Goal: Task Accomplishment & Management: Use online tool/utility

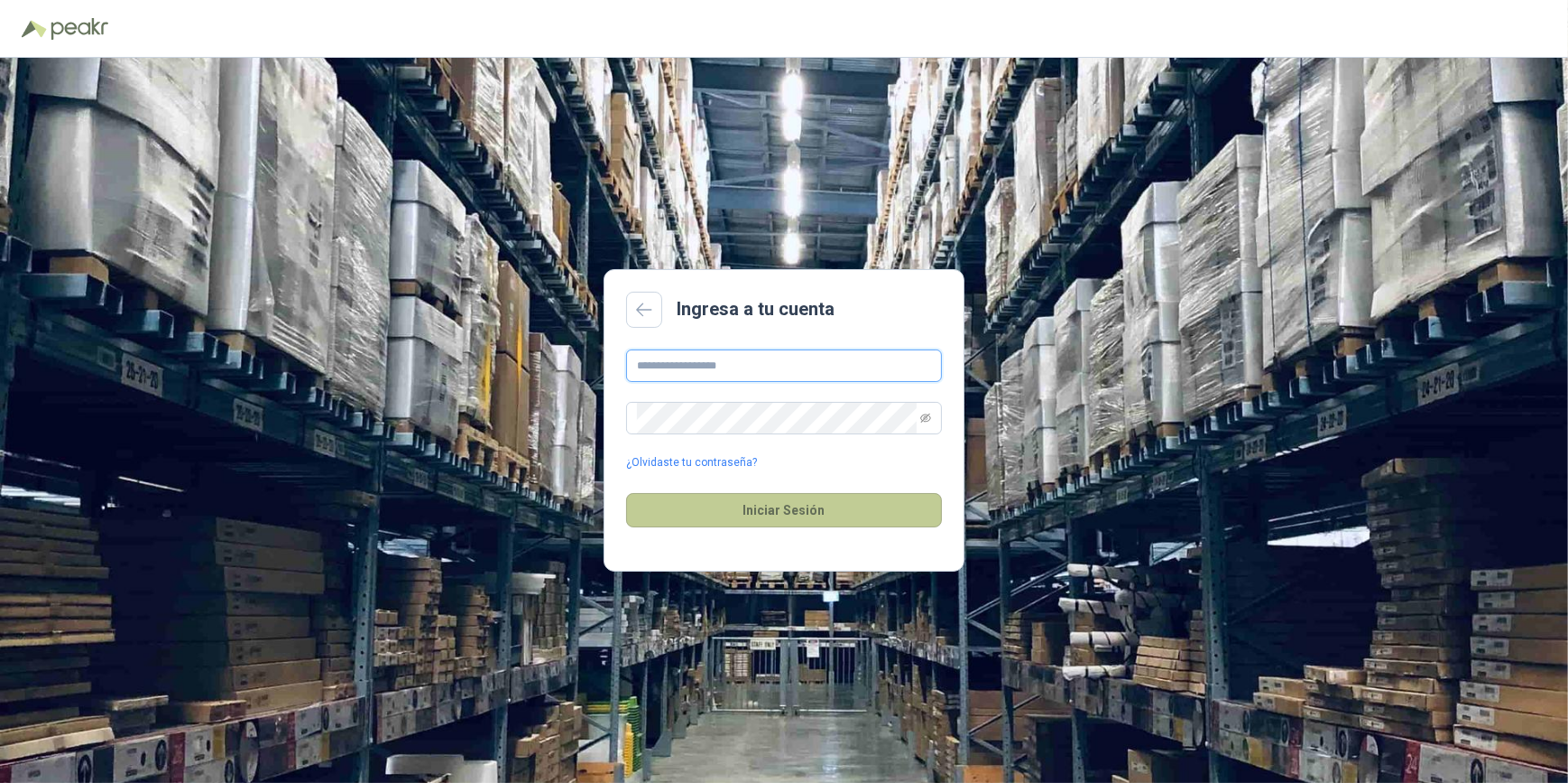
type input "**********"
click at [778, 508] on button "Iniciar Sesión" at bounding box center [784, 510] width 316 height 34
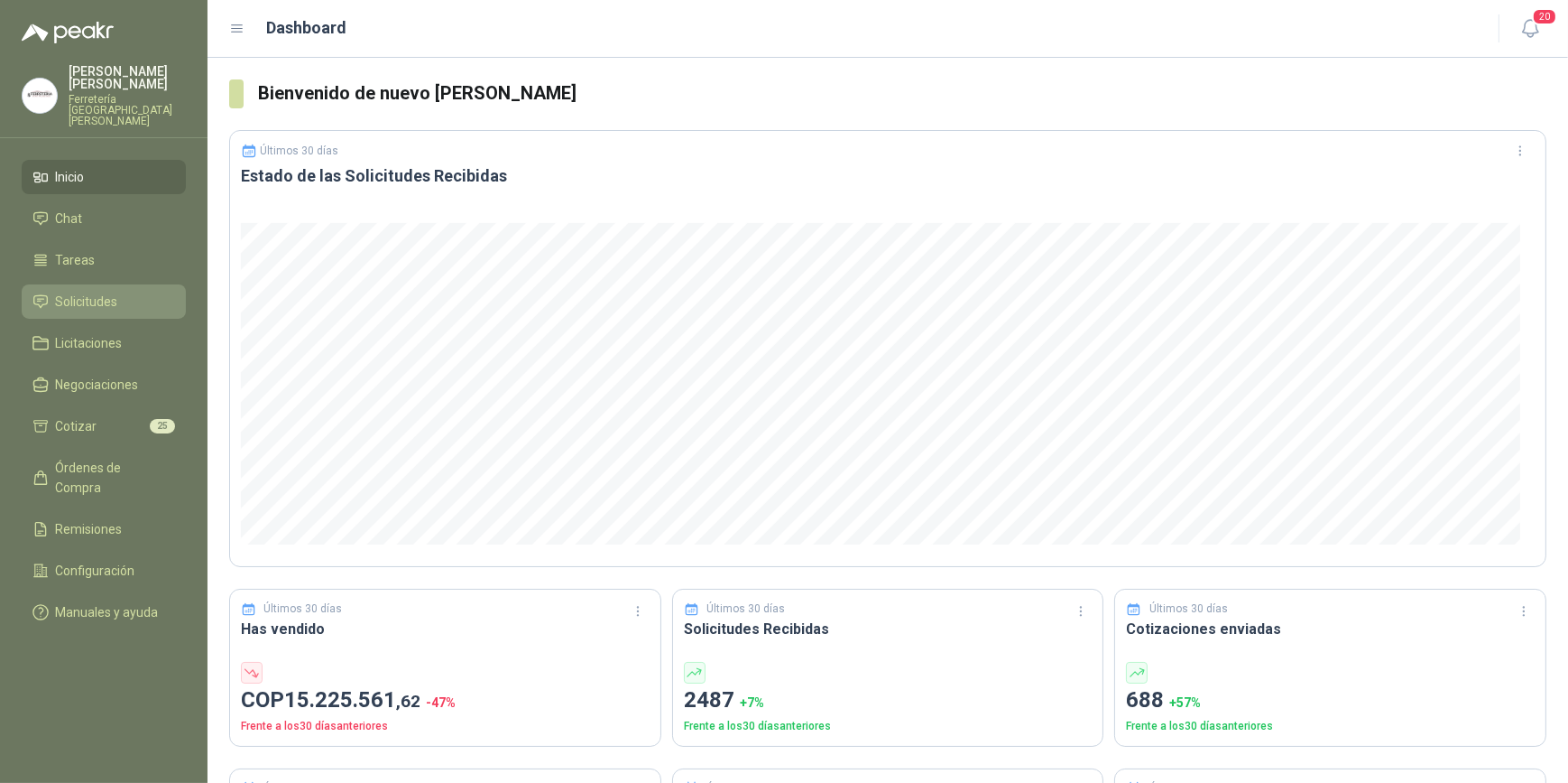
click at [94, 297] on span "Solicitudes" at bounding box center [86, 301] width 62 height 19
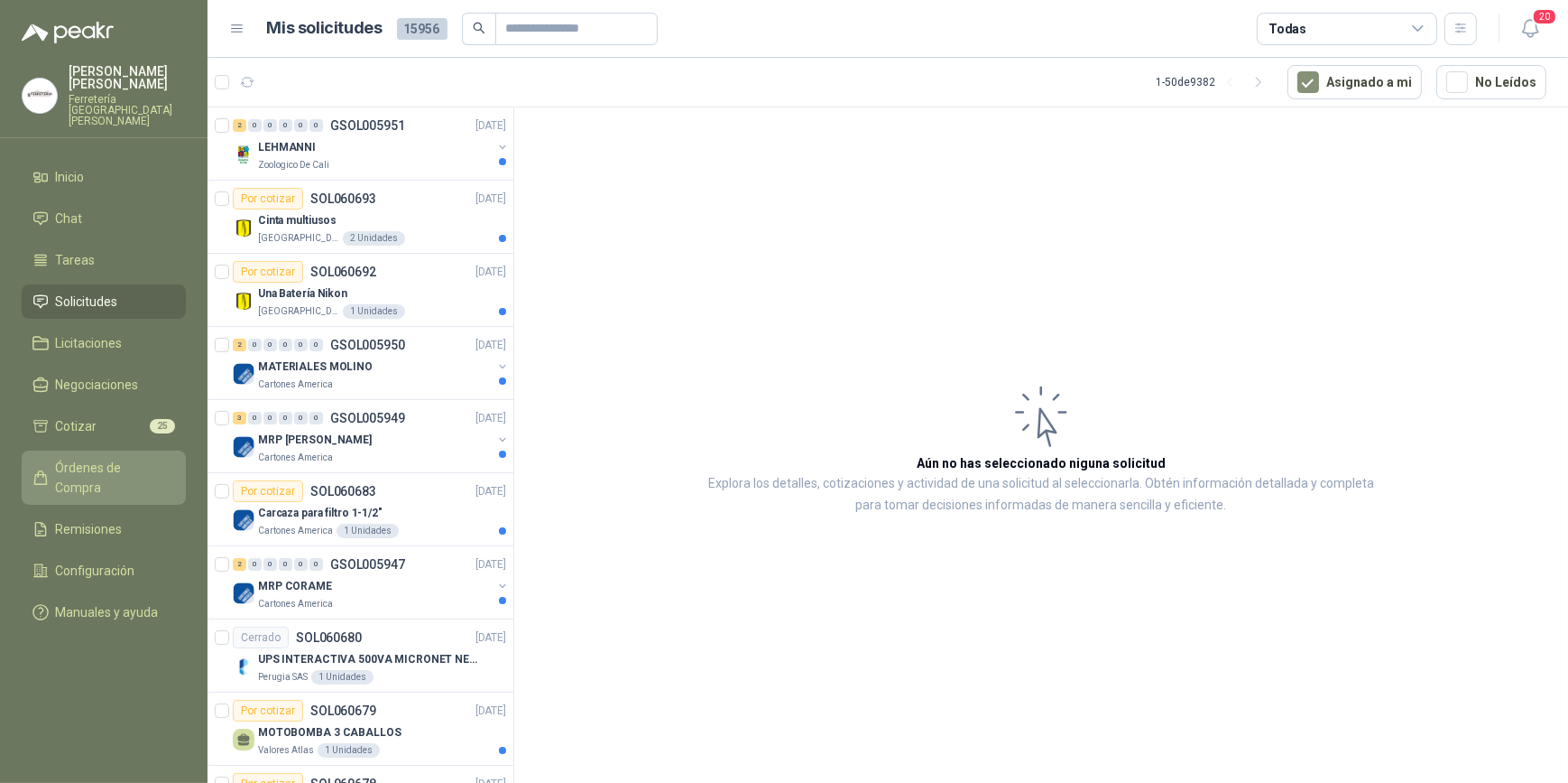
click at [121, 458] on span "Órdenes de Compra" at bounding box center [112, 477] width 113 height 40
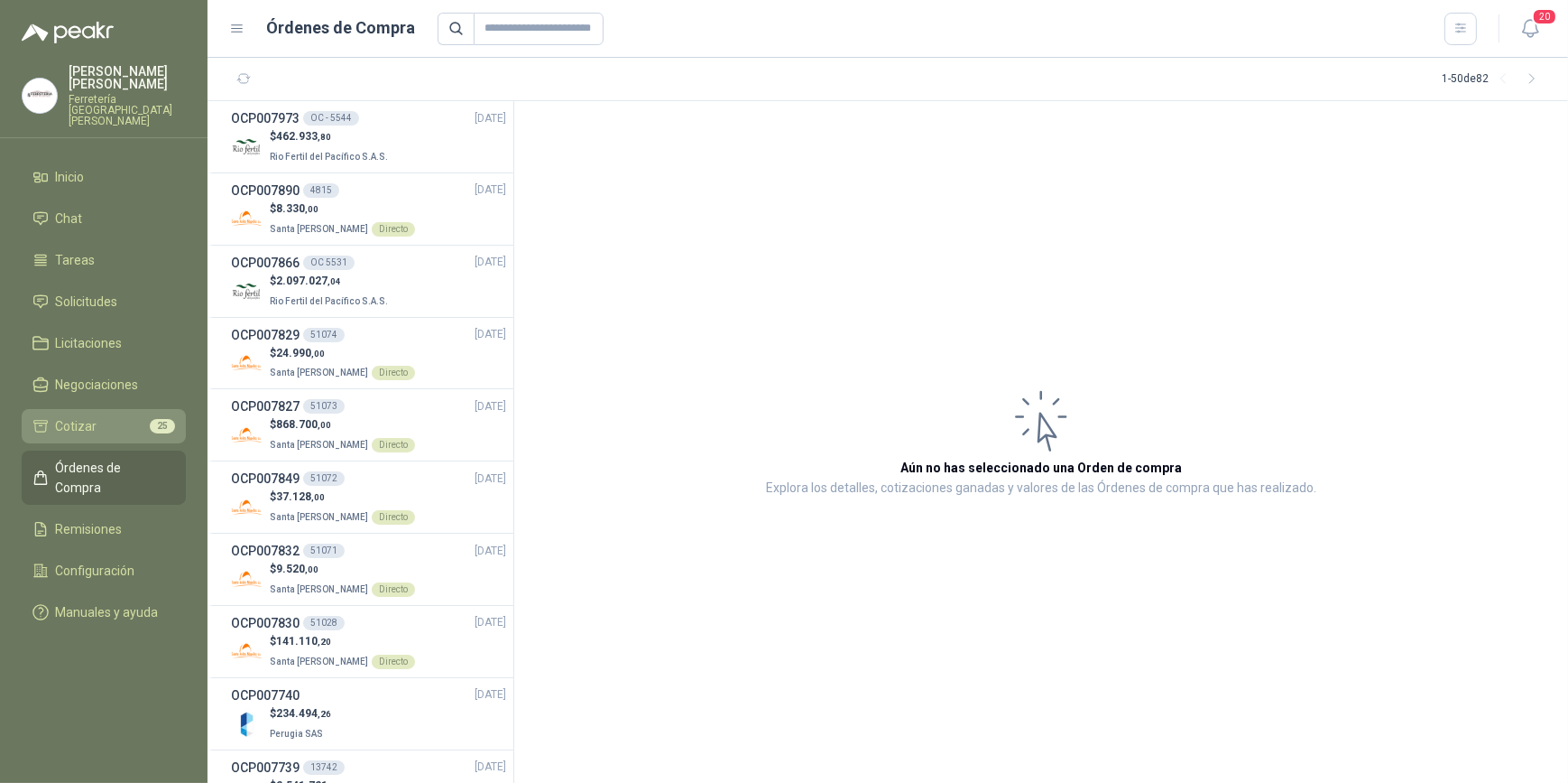
click at [119, 423] on li "Cotizar 25" at bounding box center [104, 425] width 143 height 19
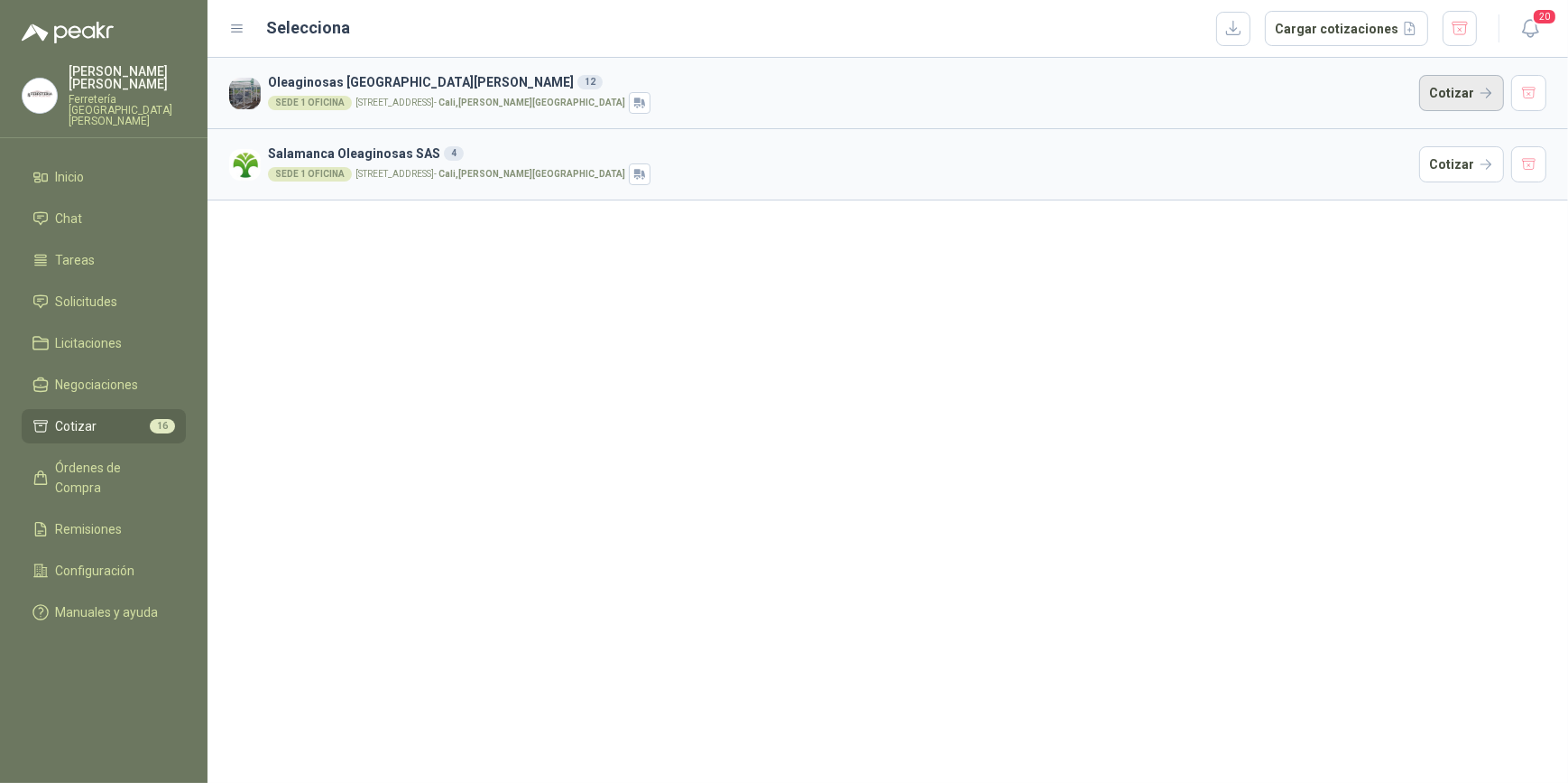
click at [1443, 95] on button "Cotizar" at bounding box center [1461, 93] width 85 height 36
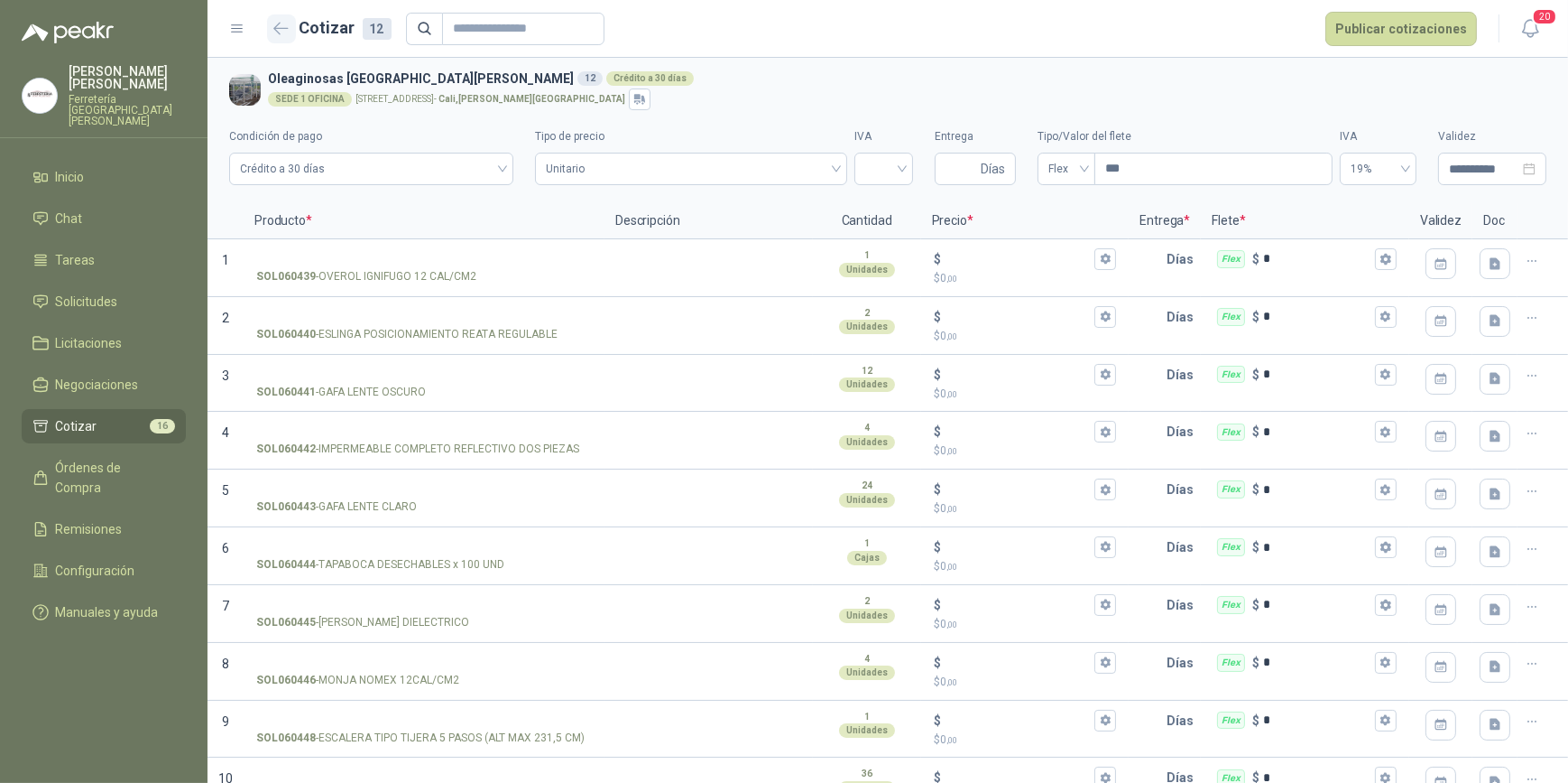
click at [276, 26] on icon "button" at bounding box center [281, 28] width 14 height 11
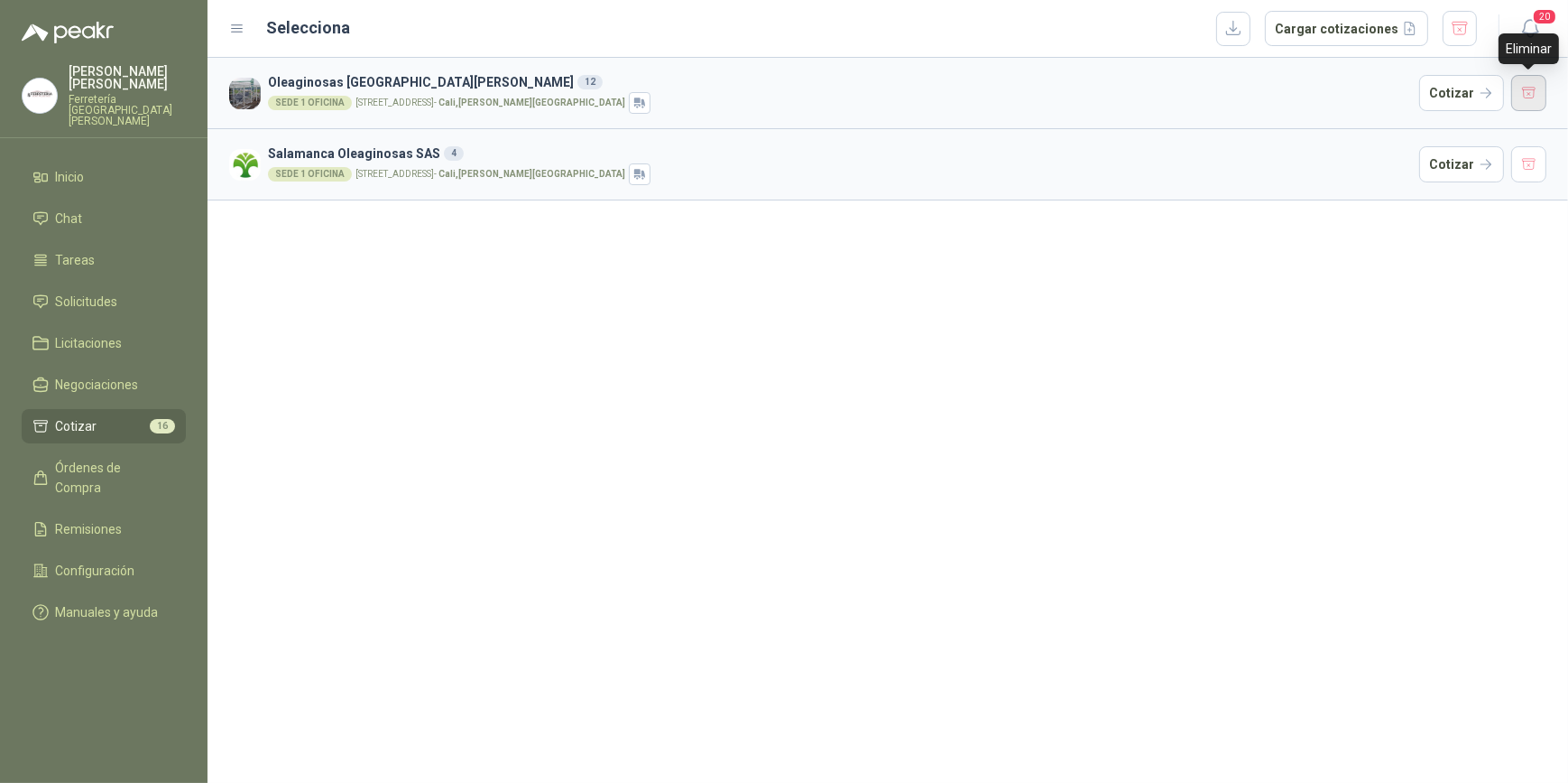
click at [1537, 95] on button "button" at bounding box center [1529, 93] width 36 height 36
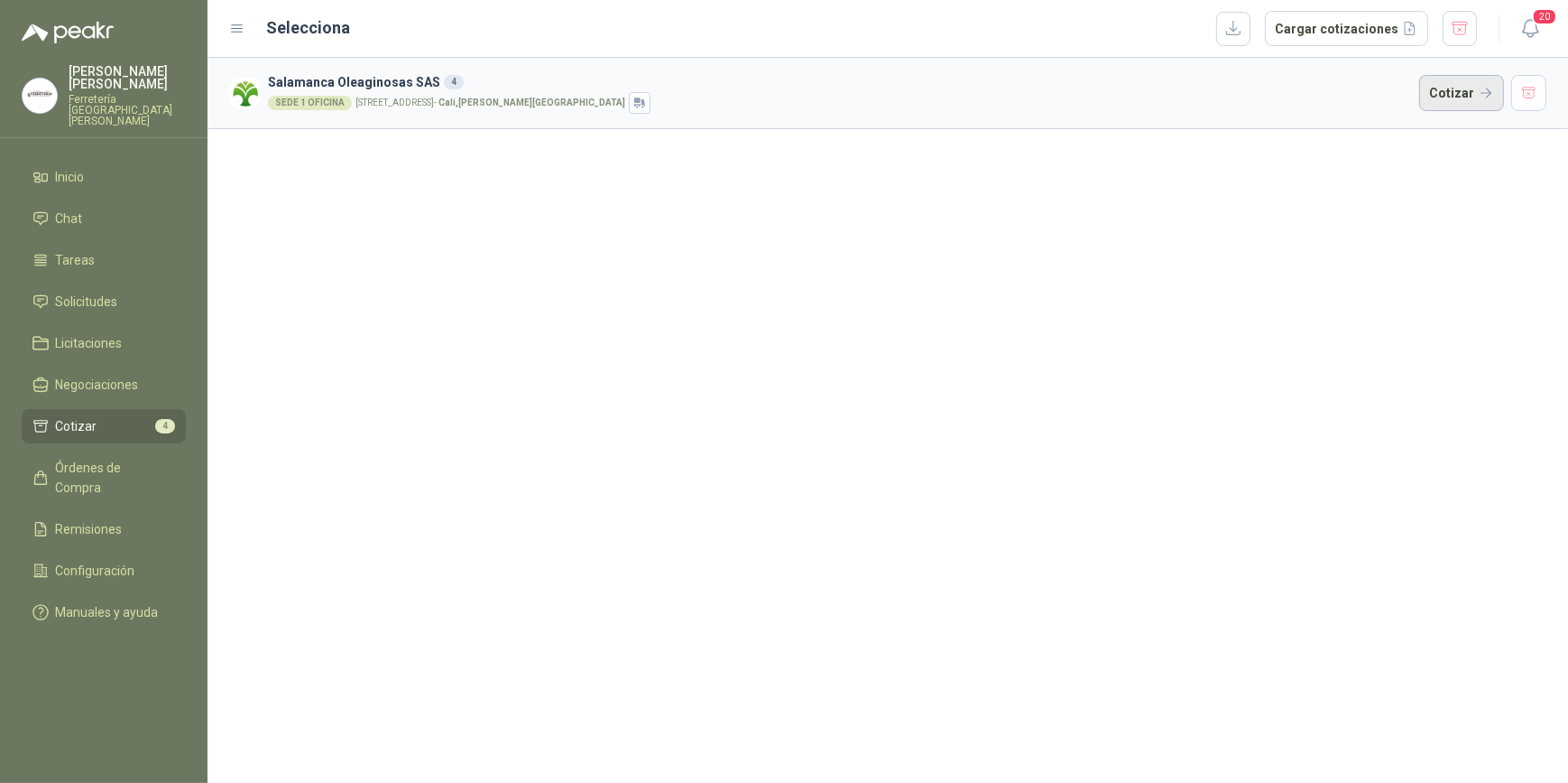
click at [1455, 97] on button "Cotizar" at bounding box center [1461, 93] width 85 height 36
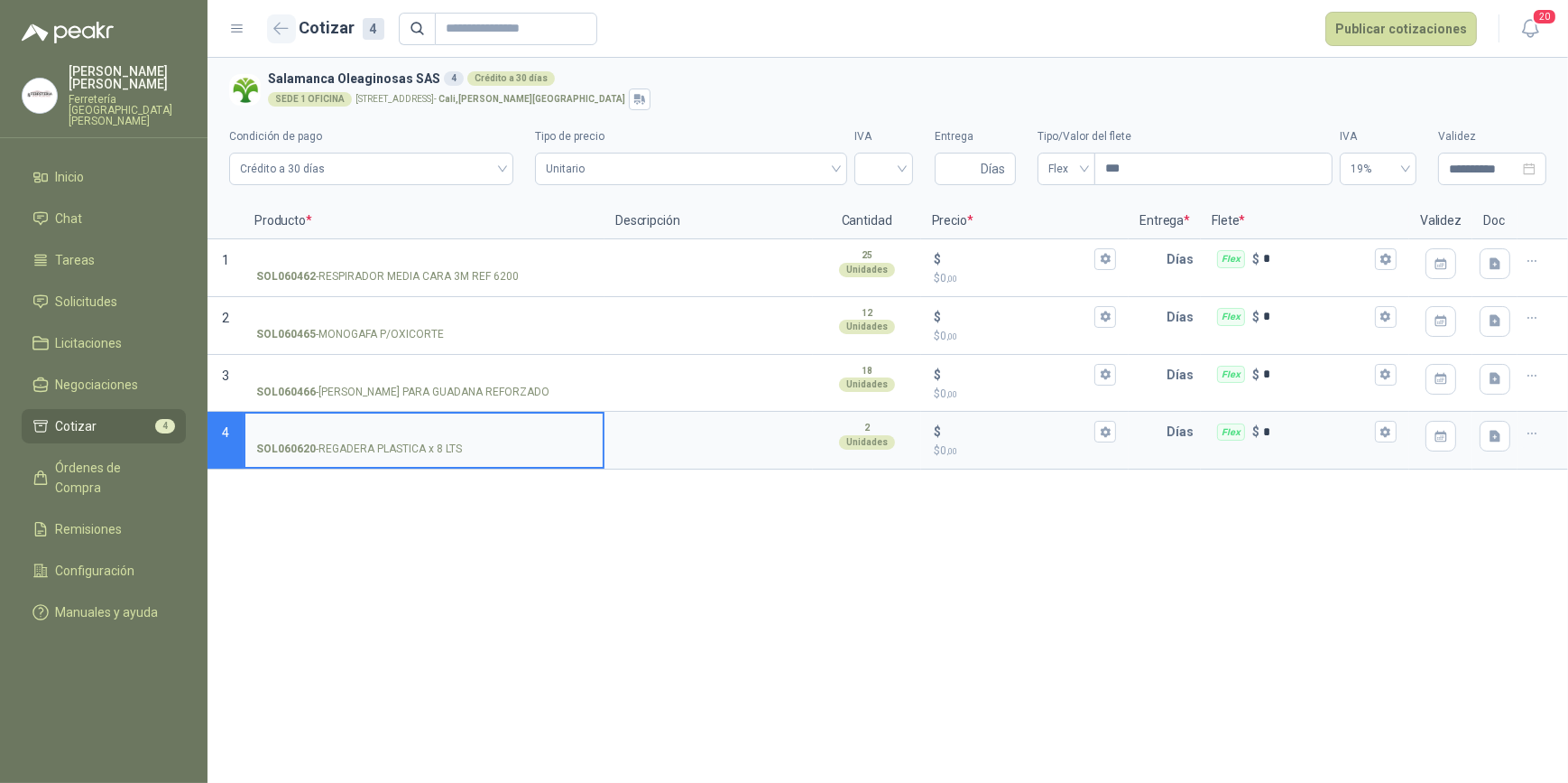
click at [276, 27] on icon "button" at bounding box center [281, 28] width 16 height 14
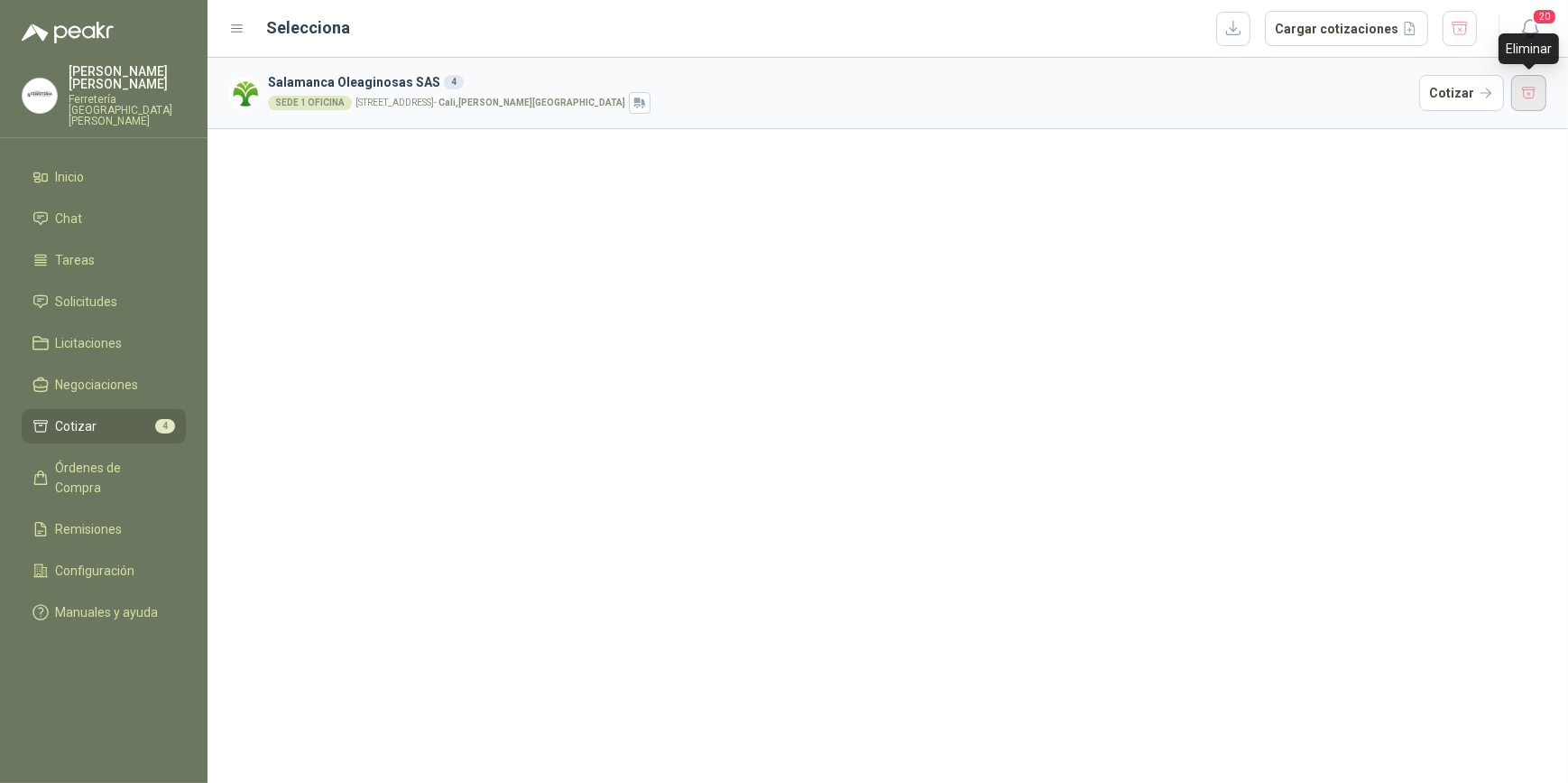
click at [1530, 95] on button "button" at bounding box center [1529, 93] width 36 height 36
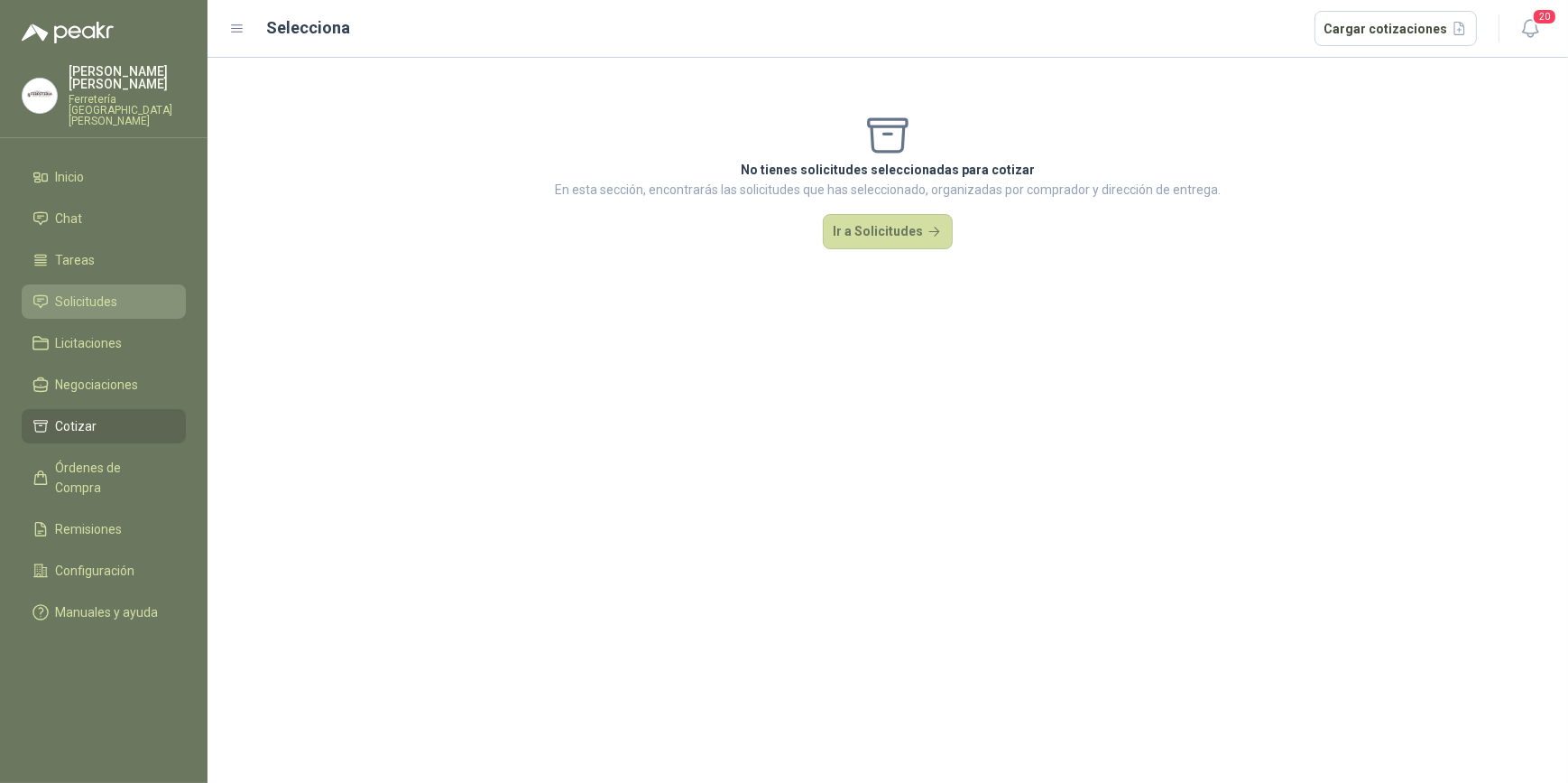
click at [107, 294] on span "Solicitudes" at bounding box center [86, 301] width 62 height 19
